Goal: Task Accomplishment & Management: Use online tool/utility

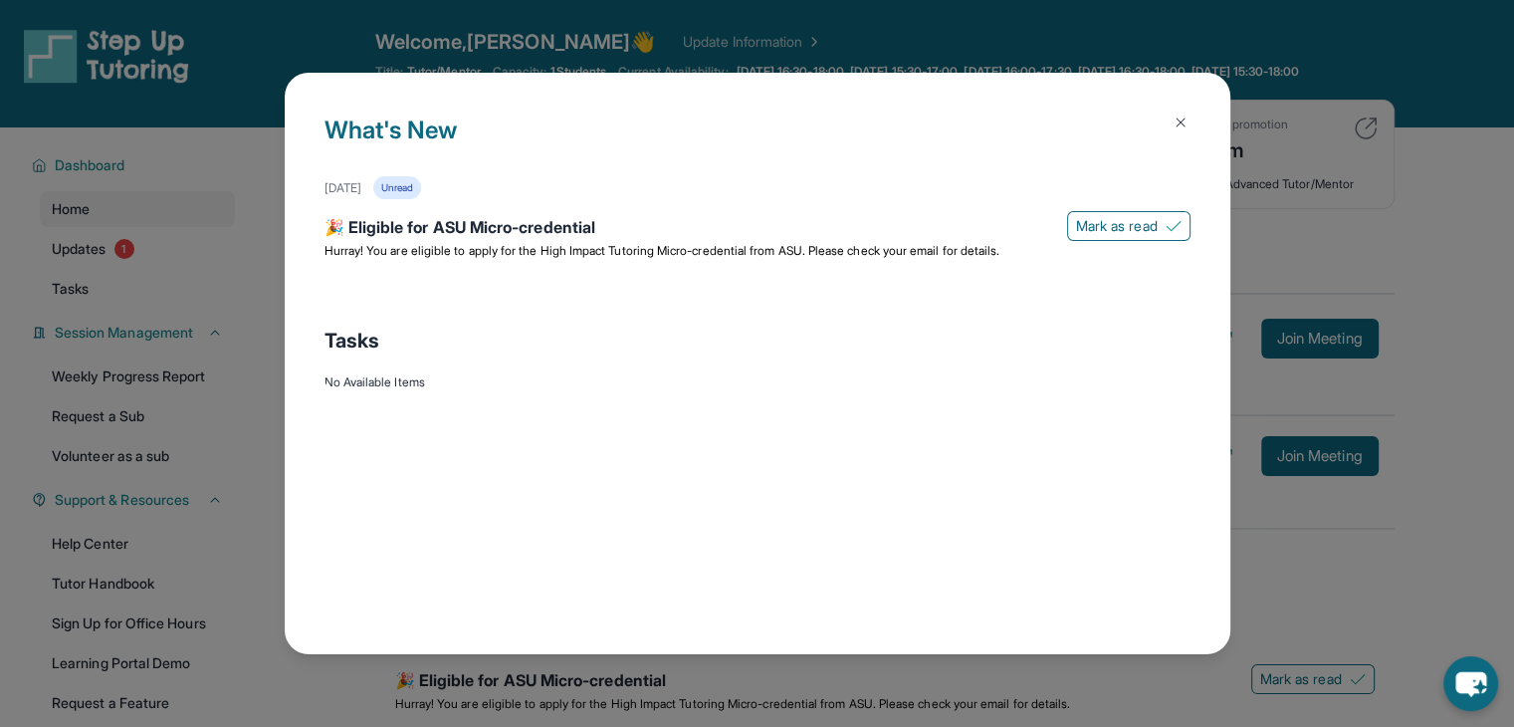
click at [1321, 355] on div "What's New October 8th Unread 🎉 Eligible for ASU Micro-credential Mark as read …" at bounding box center [757, 363] width 1514 height 727
click at [1183, 114] on img at bounding box center [1181, 122] width 16 height 16
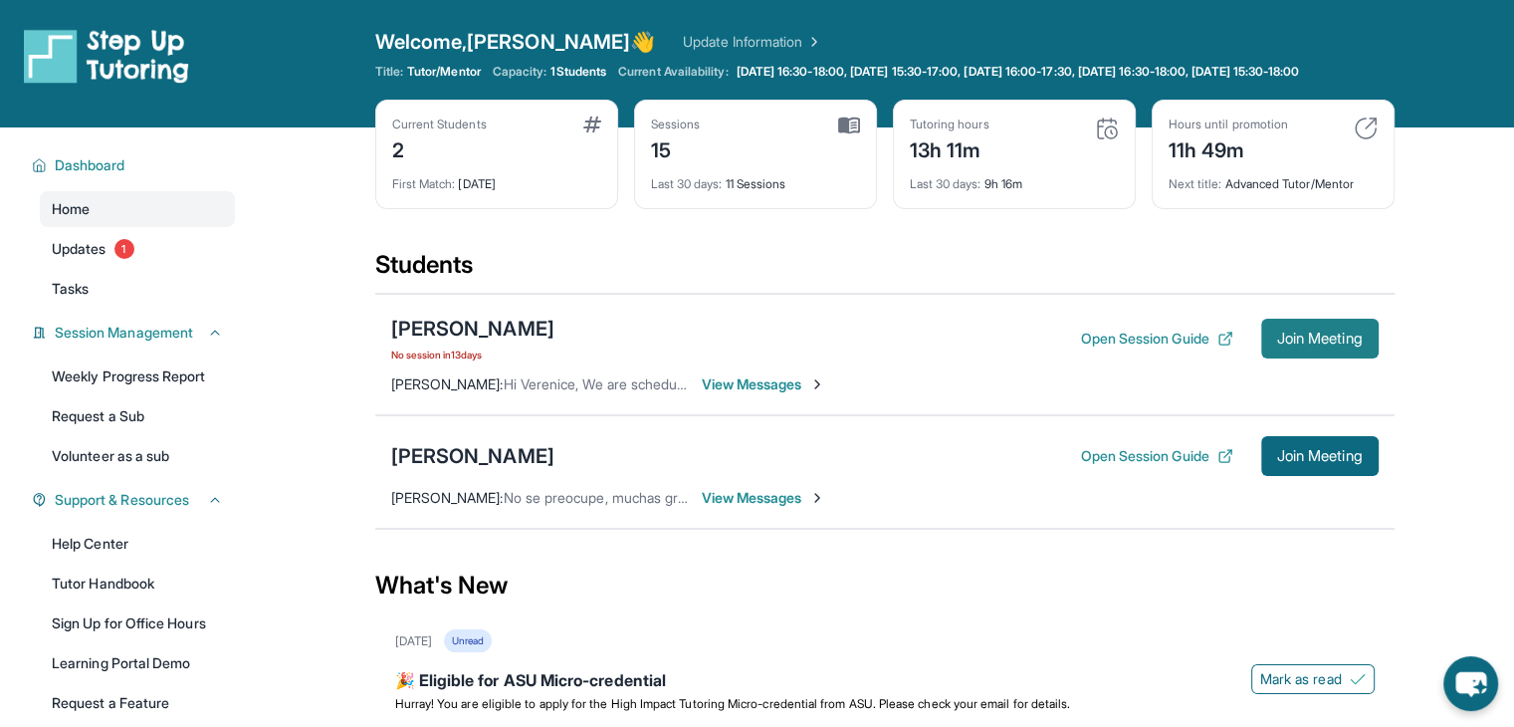
click at [1305, 344] on span "Join Meeting" at bounding box center [1320, 338] width 86 height 12
click at [792, 394] on span "View Messages" at bounding box center [764, 384] width 124 height 20
click at [1277, 343] on span "Join Meeting" at bounding box center [1320, 338] width 86 height 12
click at [675, 394] on span "View Messages" at bounding box center [624, 384] width 124 height 20
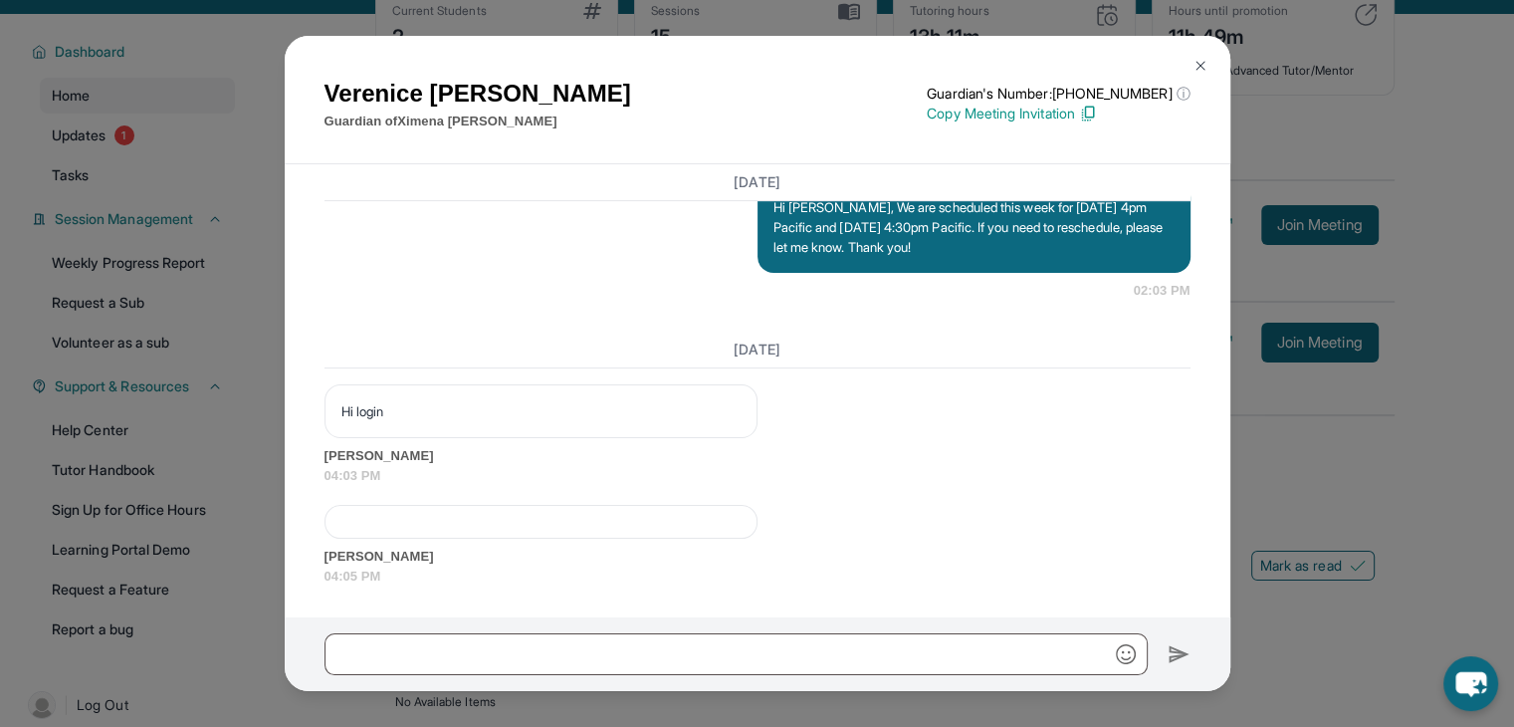
scroll to position [199, 0]
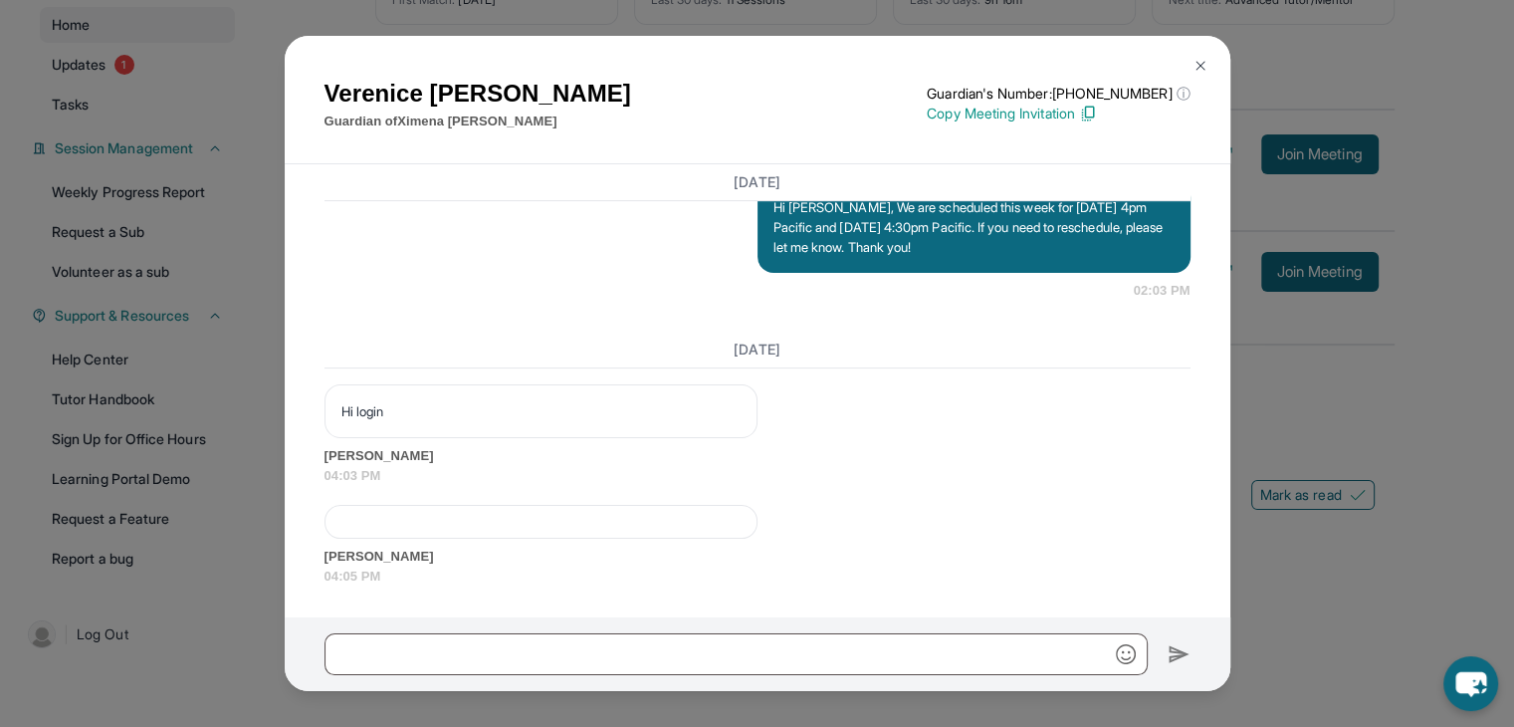
click at [527, 532] on div at bounding box center [541, 522] width 433 height 34
click at [444, 537] on div at bounding box center [541, 522] width 433 height 34
click at [565, 526] on div at bounding box center [541, 522] width 433 height 34
click at [654, 515] on div at bounding box center [541, 522] width 433 height 34
click at [1199, 61] on img at bounding box center [1201, 66] width 16 height 16
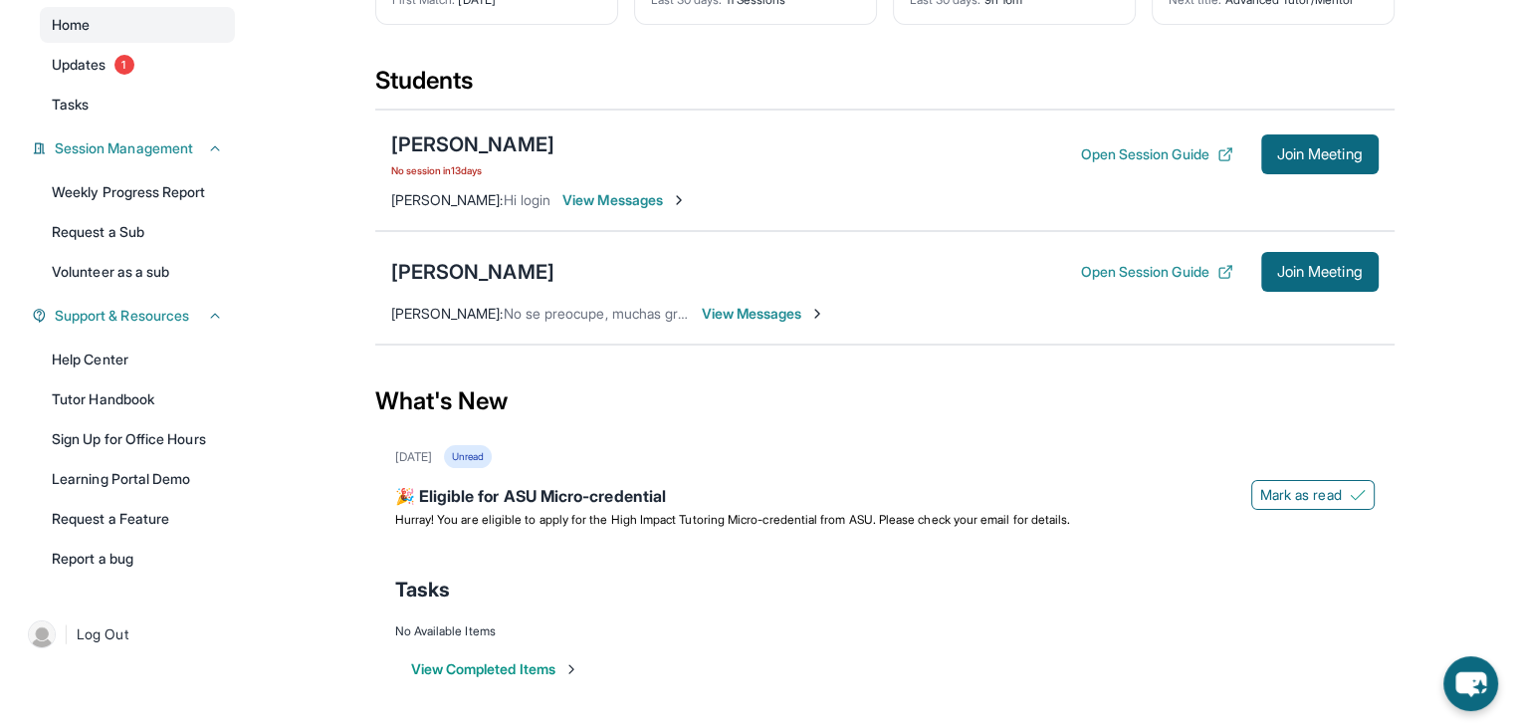
click at [657, 197] on span "View Messages" at bounding box center [624, 200] width 124 height 20
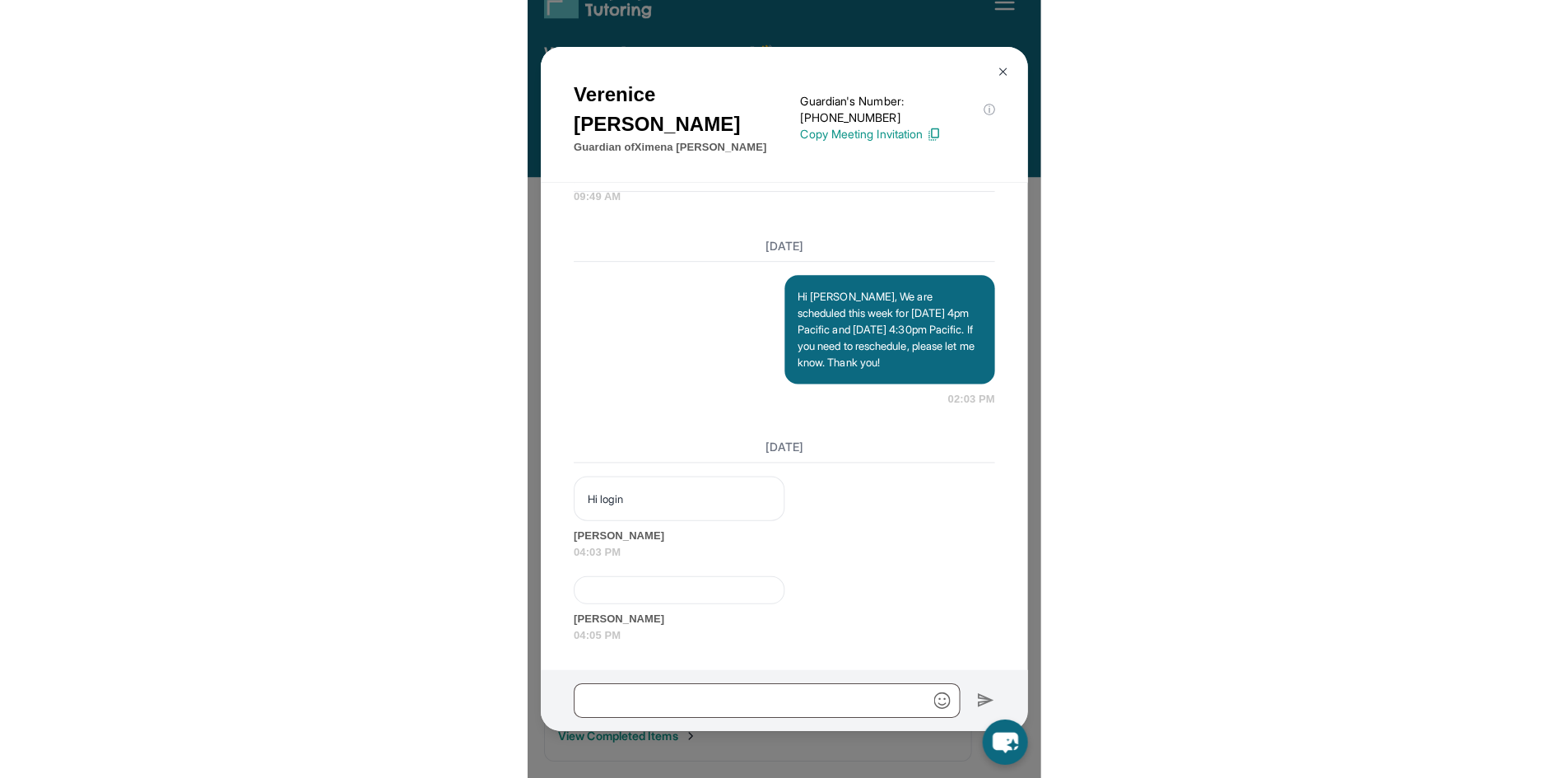
scroll to position [6712, 0]
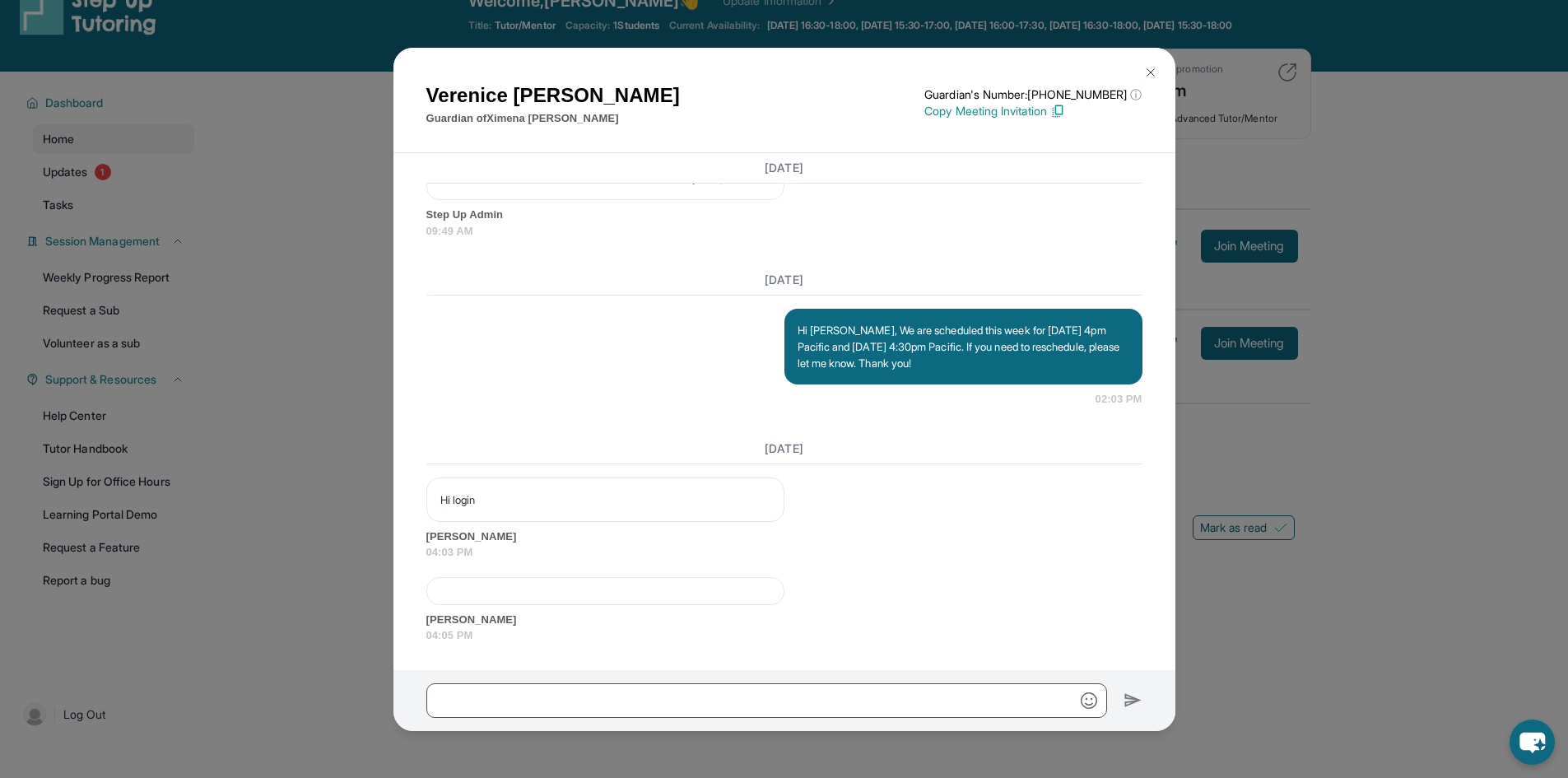
click at [575, 589] on div at bounding box center [605, 591] width 358 height 28
click at [628, 513] on div "Hi login" at bounding box center [605, 499] width 358 height 45
click at [1156, 74] on img at bounding box center [1151, 73] width 13 height 13
